Goal: Browse casually: Explore the website without a specific task or goal

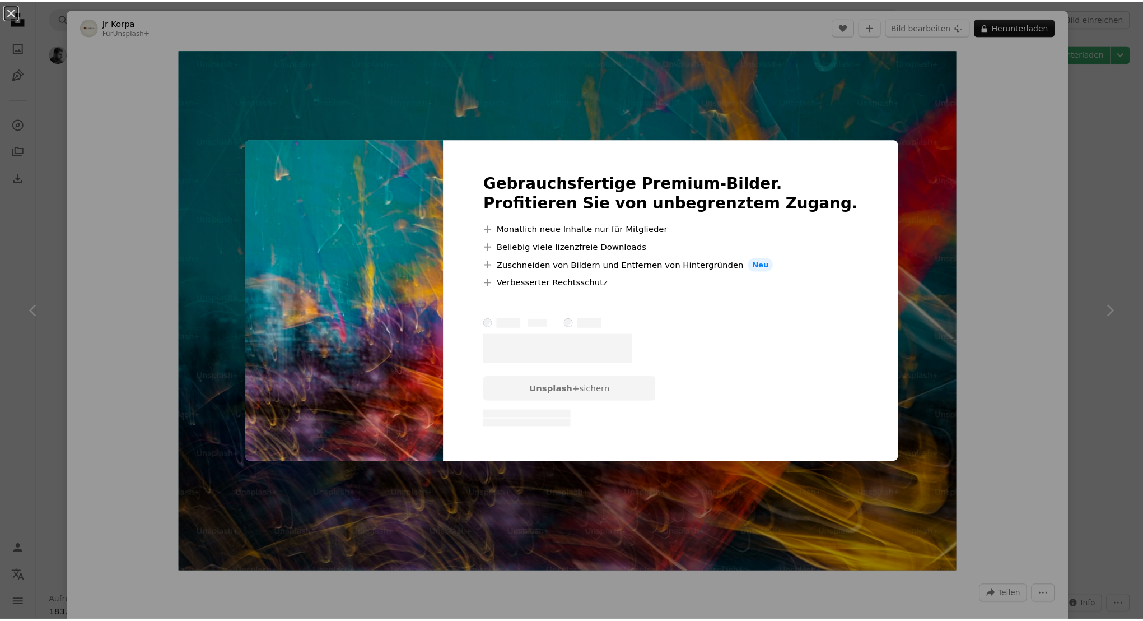
scroll to position [10858, 0]
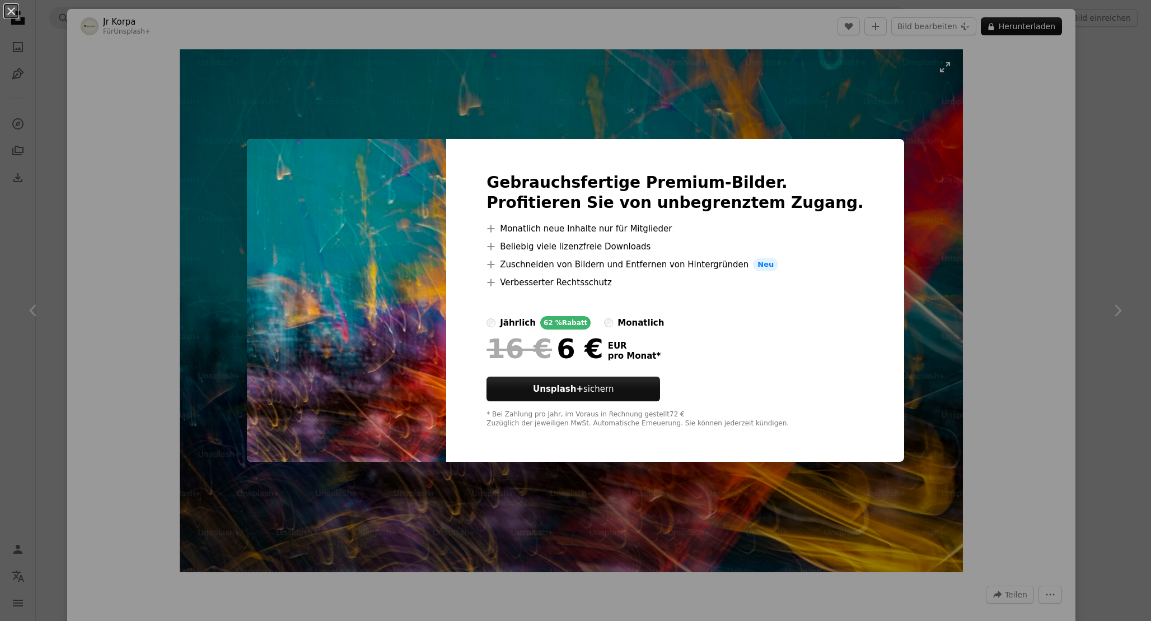
click at [563, 105] on div "An X shape Gebrauchsfertige Premium-Bilder. Profitieren Sie von unbegrenztem Zu…" at bounding box center [575, 310] width 1151 height 621
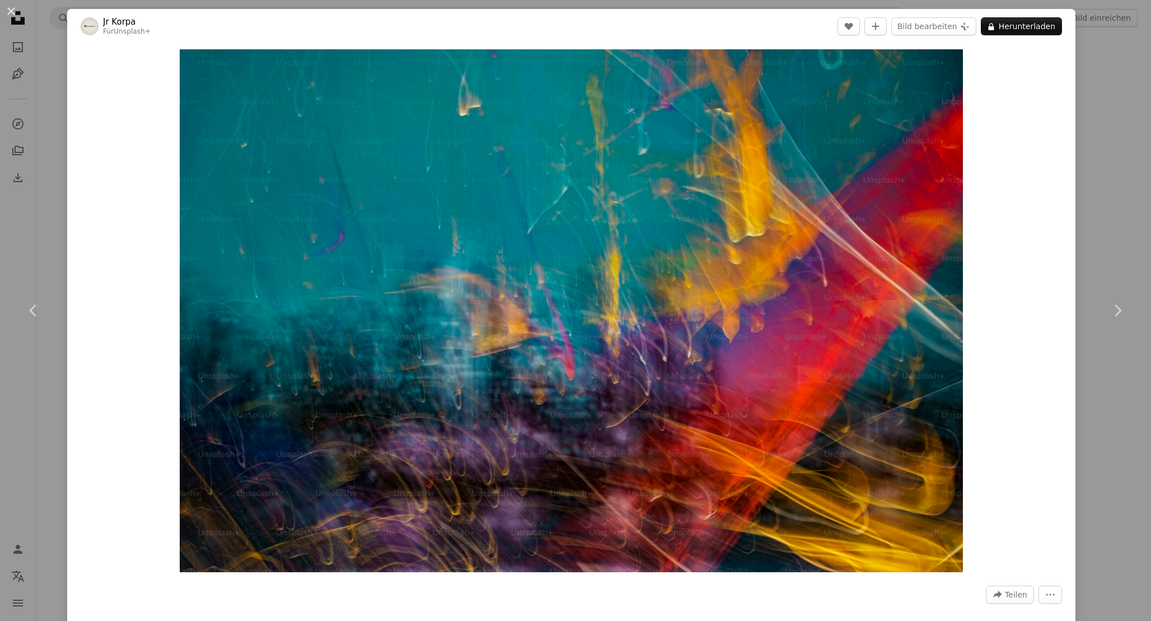
drag, startPoint x: 1109, startPoint y: 110, endPoint x: 1101, endPoint y: 124, distance: 15.8
click at [1110, 111] on div "An X shape Chevron left Chevron right Jr Korpa Für Unsplash+ A heart A plus sig…" at bounding box center [575, 310] width 1151 height 621
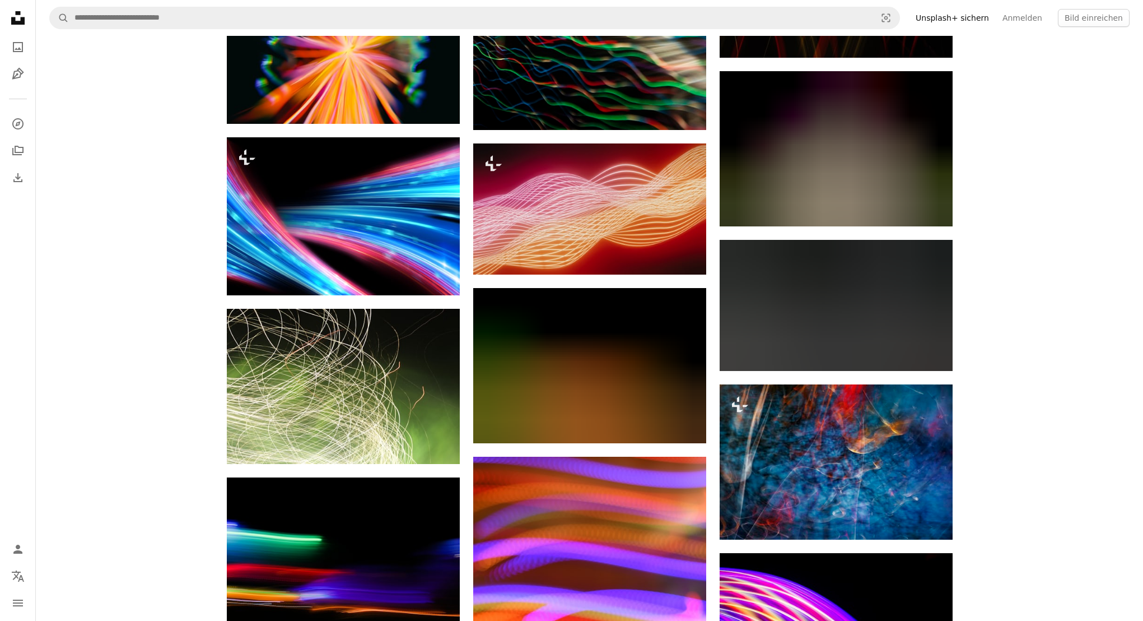
scroll to position [12557, 0]
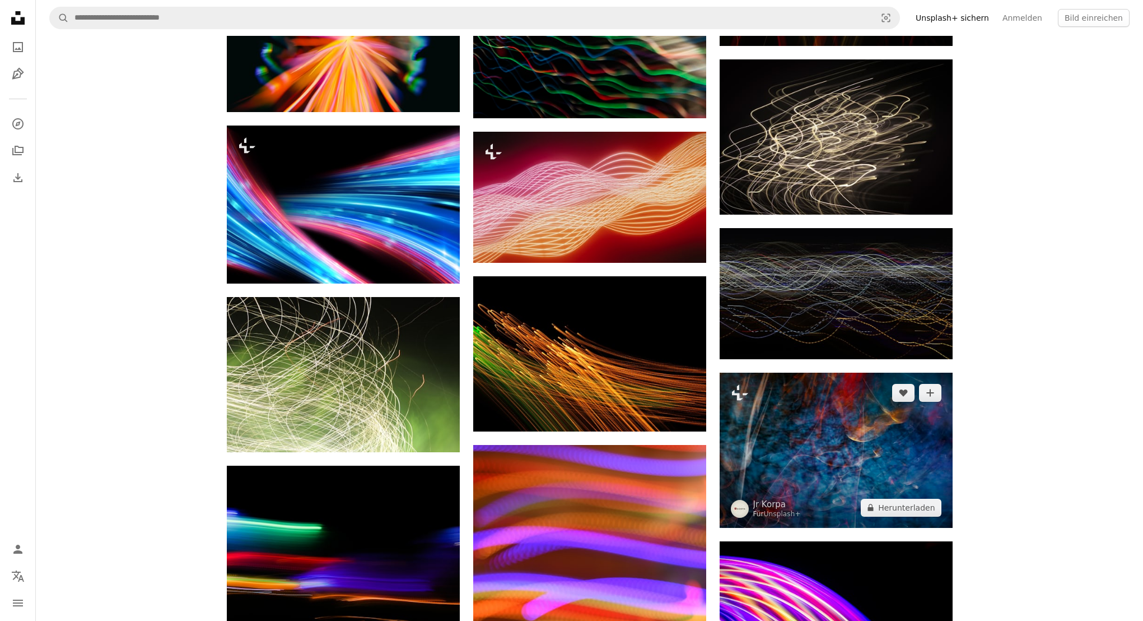
click at [903, 428] on img at bounding box center [836, 449] width 233 height 155
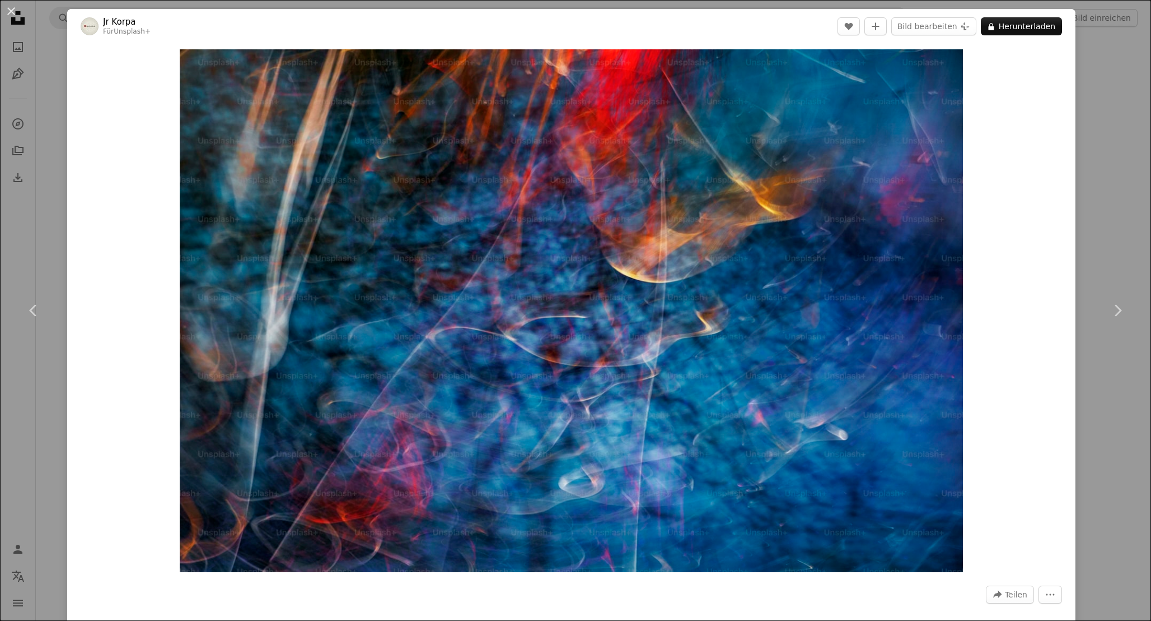
click at [1068, 314] on div "An X shape Chevron left Chevron right Jr Korpa Für Unsplash+ A heart A plus sig…" at bounding box center [575, 310] width 1151 height 621
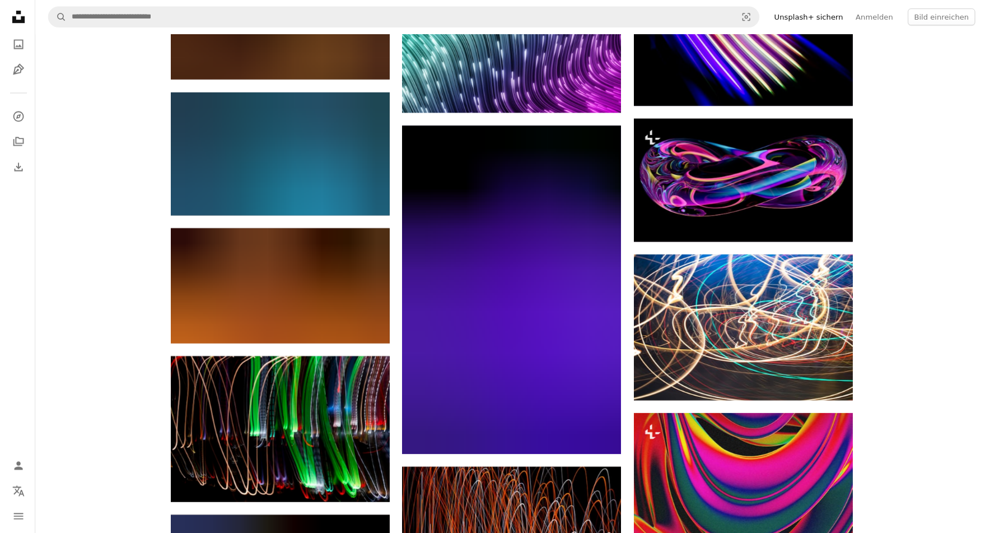
scroll to position [15034, 0]
